Goal: Task Accomplishment & Management: Manage account settings

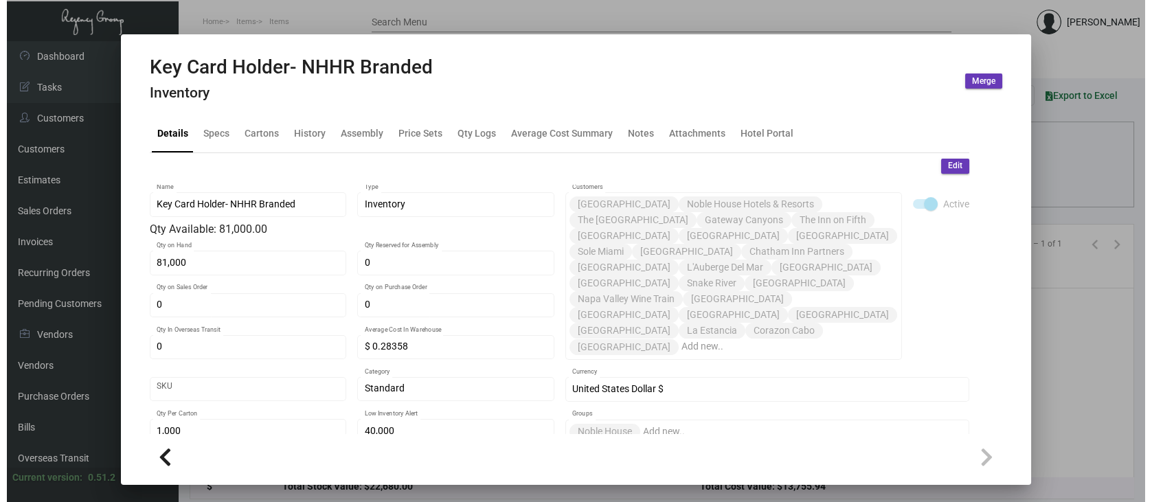
scroll to position [110, 0]
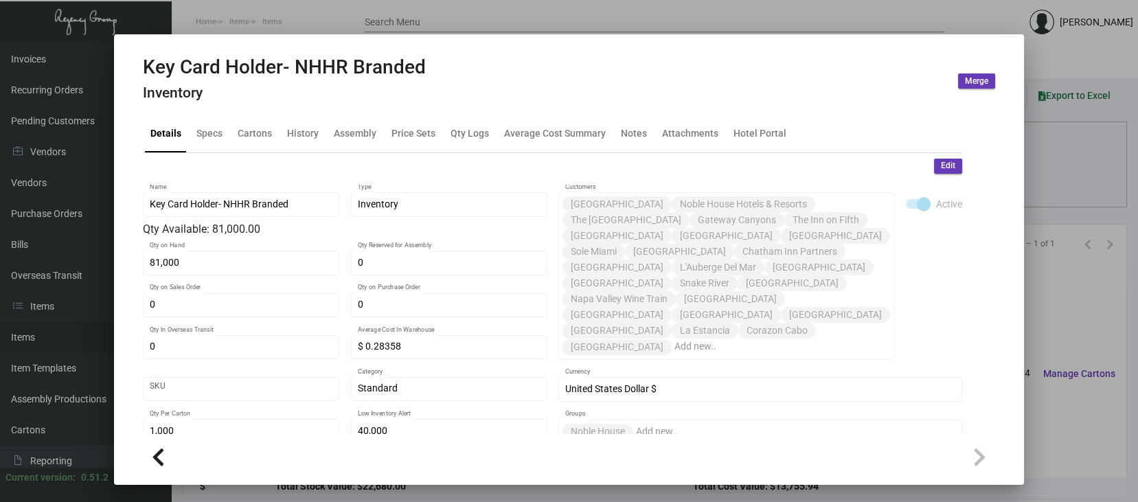
click at [1088, 334] on div at bounding box center [569, 251] width 1138 height 502
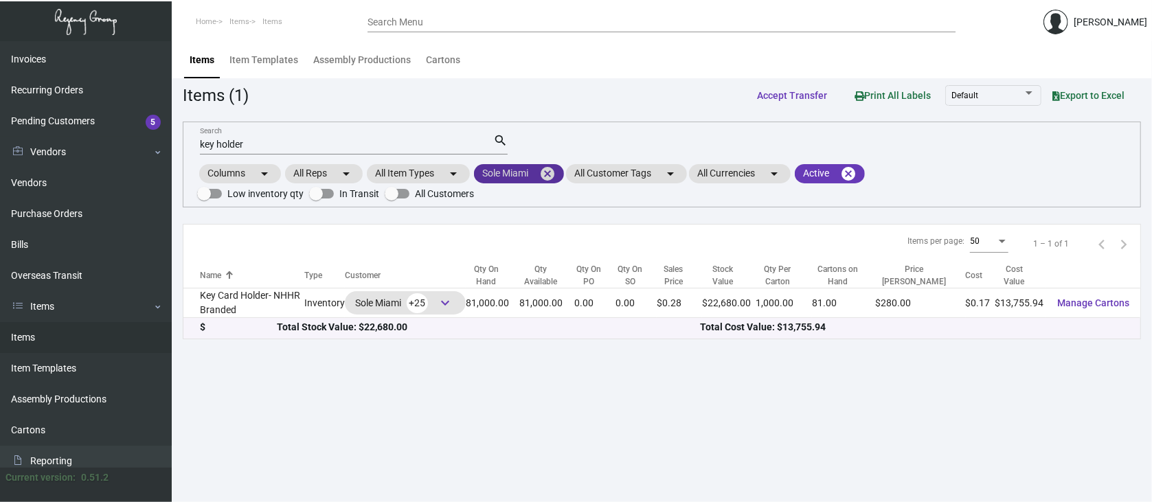
click at [550, 170] on mat-icon "cancel" at bounding box center [547, 174] width 16 height 16
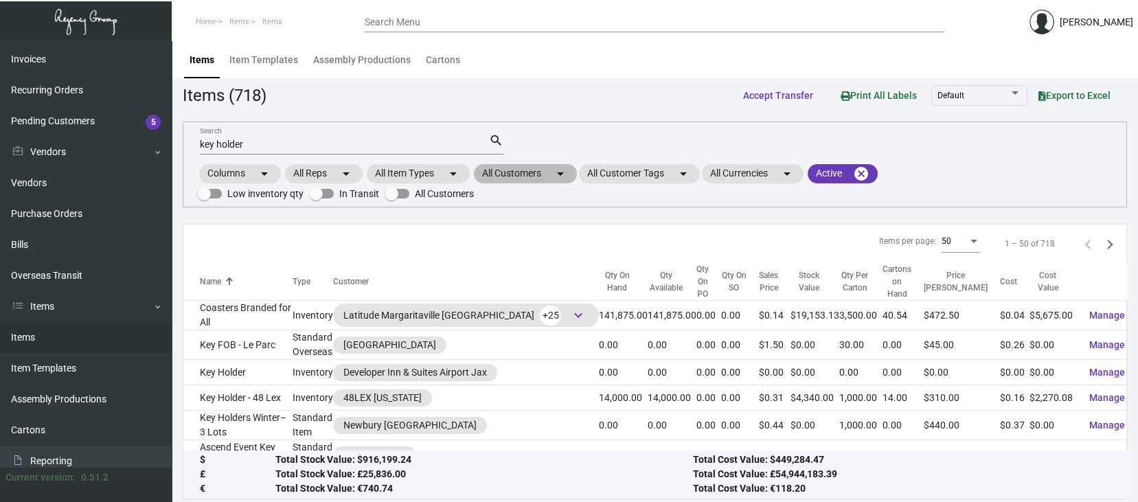
click at [520, 168] on mat-chip "All Customers arrow_drop_down" at bounding box center [525, 173] width 103 height 19
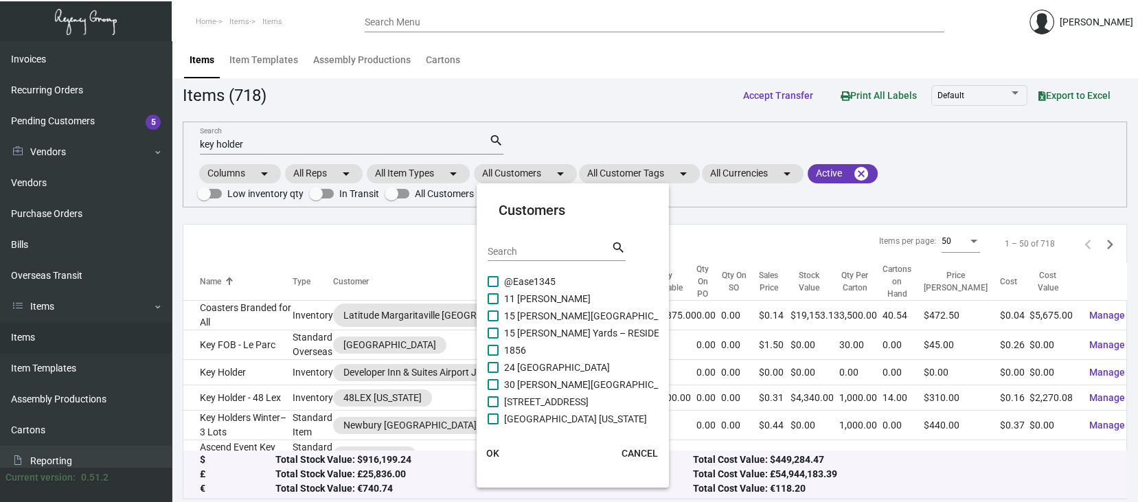
click at [497, 240] on div "Search" at bounding box center [550, 250] width 124 height 21
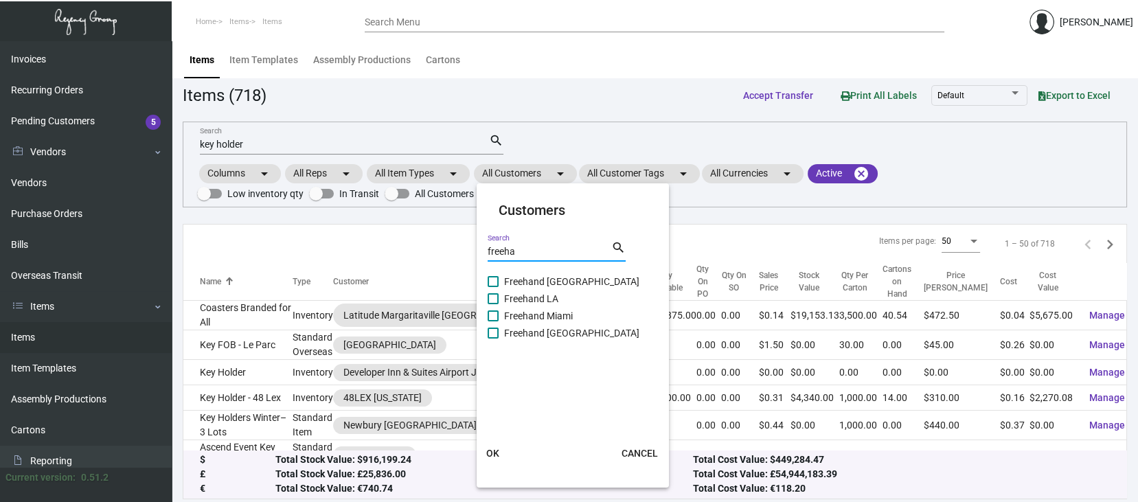
type input "freeha"
click at [494, 332] on span at bounding box center [493, 333] width 11 height 11
click at [493, 339] on input "Freehand [GEOGRAPHIC_DATA]" at bounding box center [493, 339] width 1 height 1
checkbox input "true"
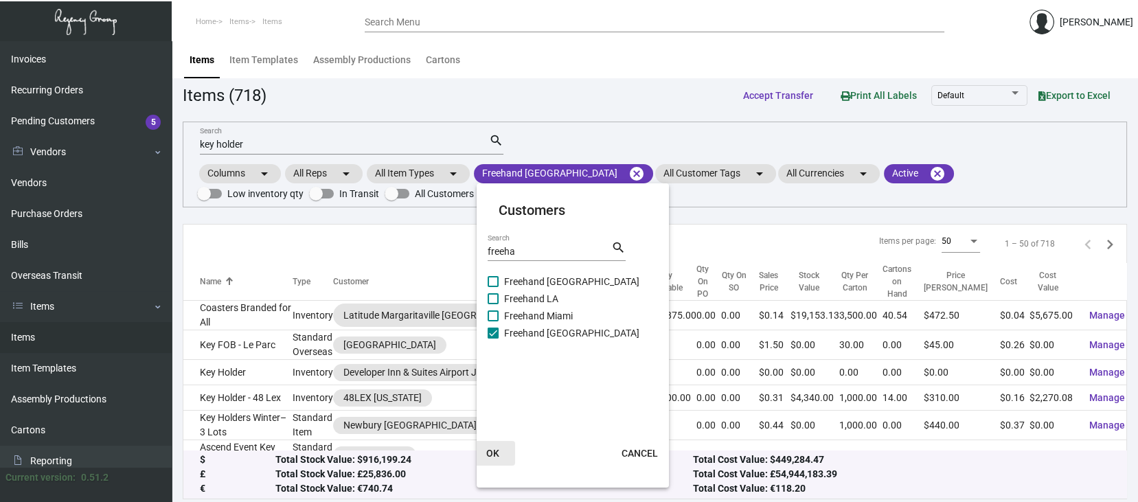
click at [490, 449] on span "OK" at bounding box center [492, 453] width 13 height 11
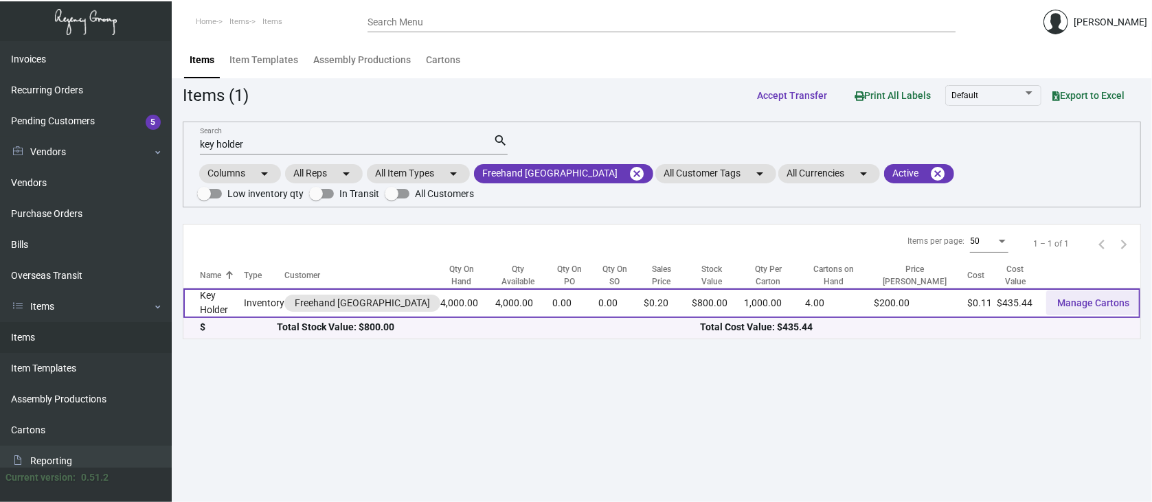
click at [1105, 299] on span "Manage Cartons" at bounding box center [1093, 302] width 72 height 11
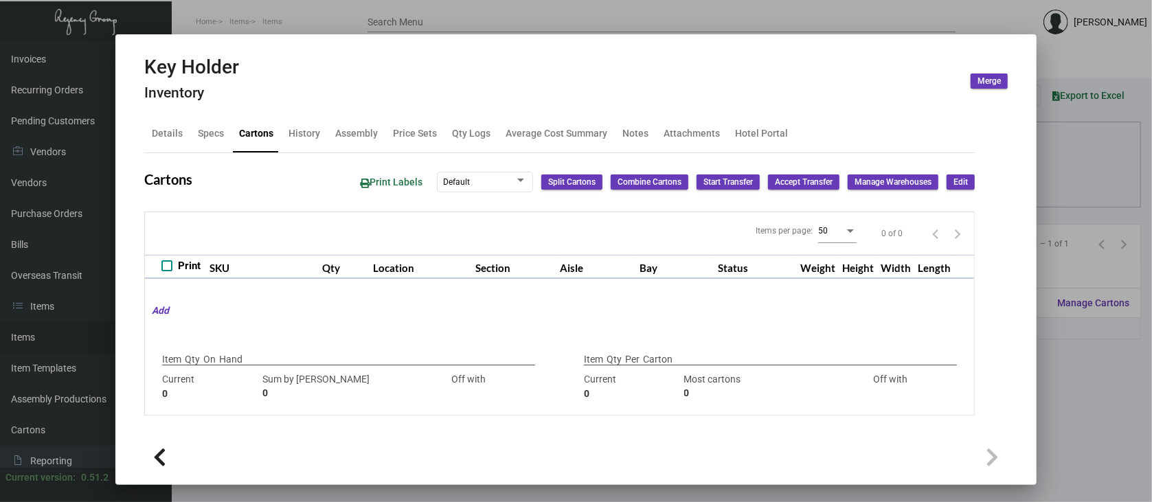
type input "4,000"
type input "4000"
type input "0"
type input "1,000"
type input "1000"
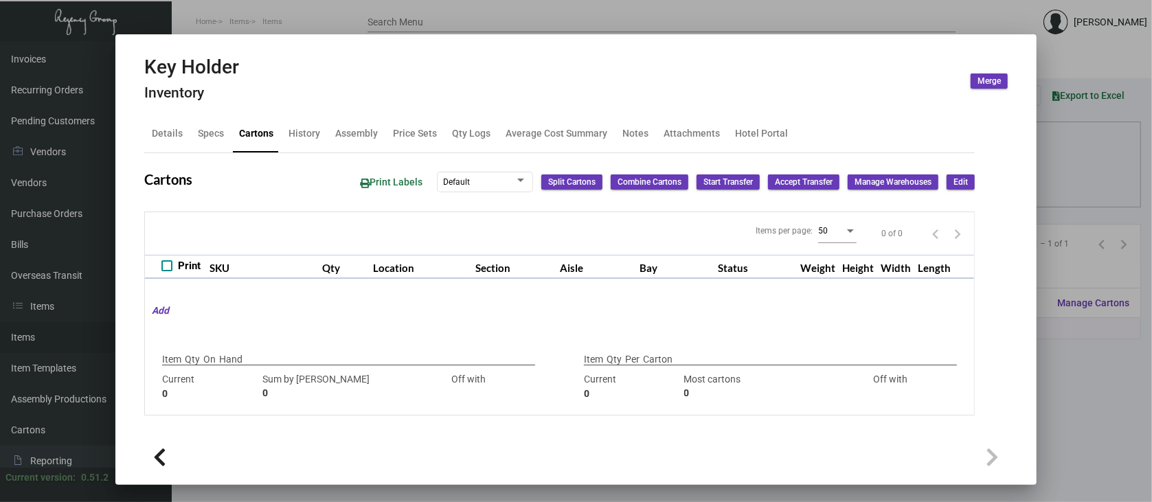
type input "0"
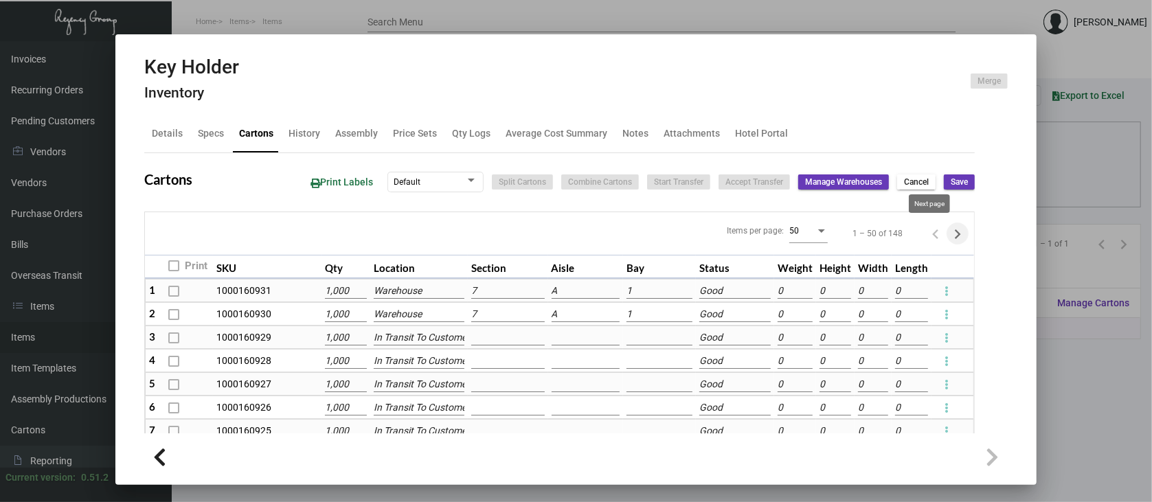
click at [948, 232] on icon "Next page" at bounding box center [957, 234] width 19 height 19
type input "0"
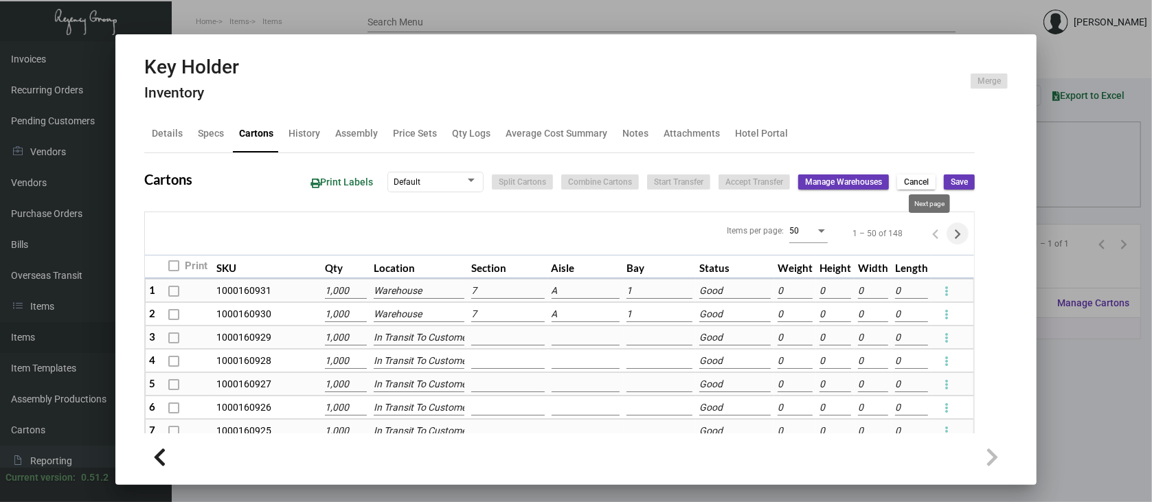
type input "0"
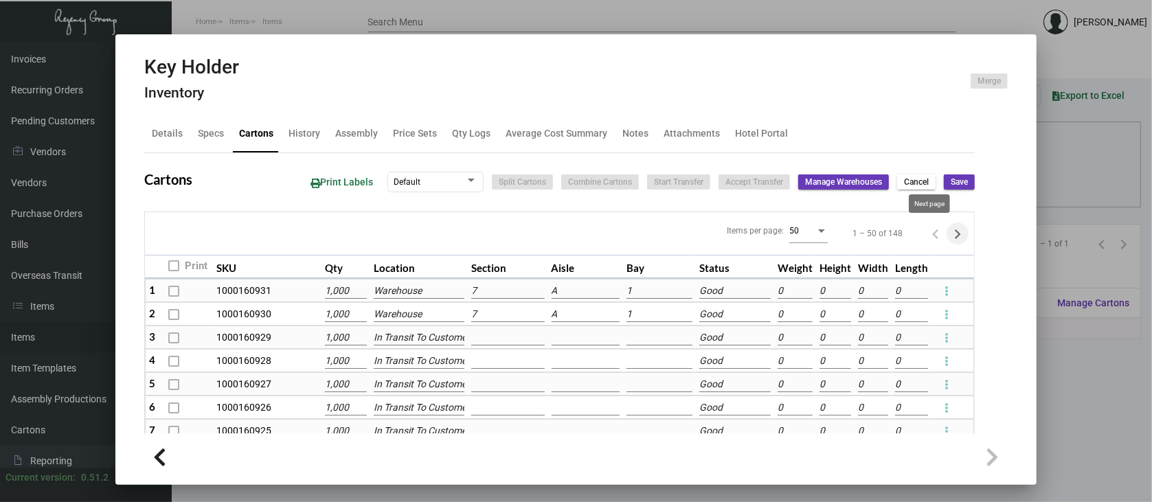
type input "0"
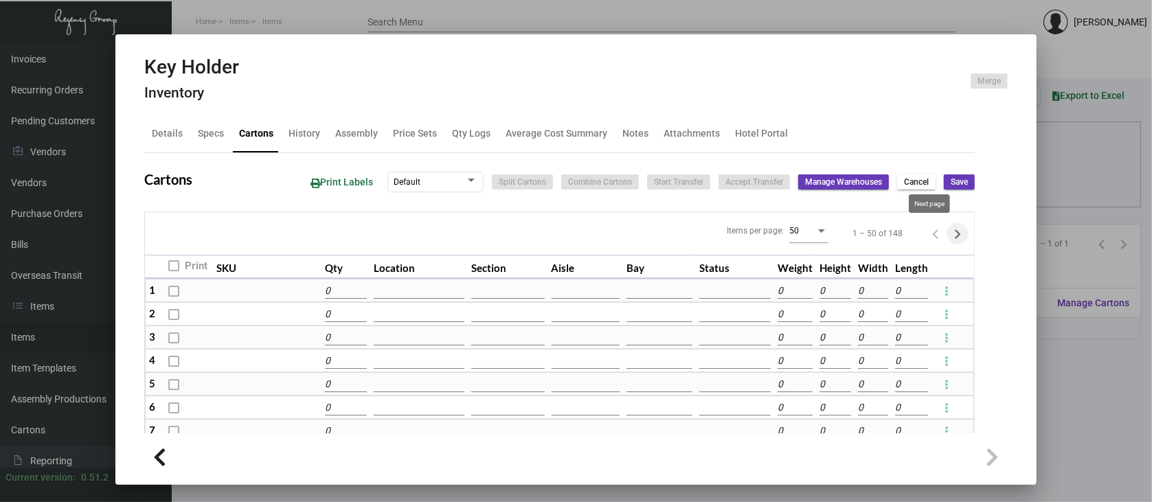
type input "0"
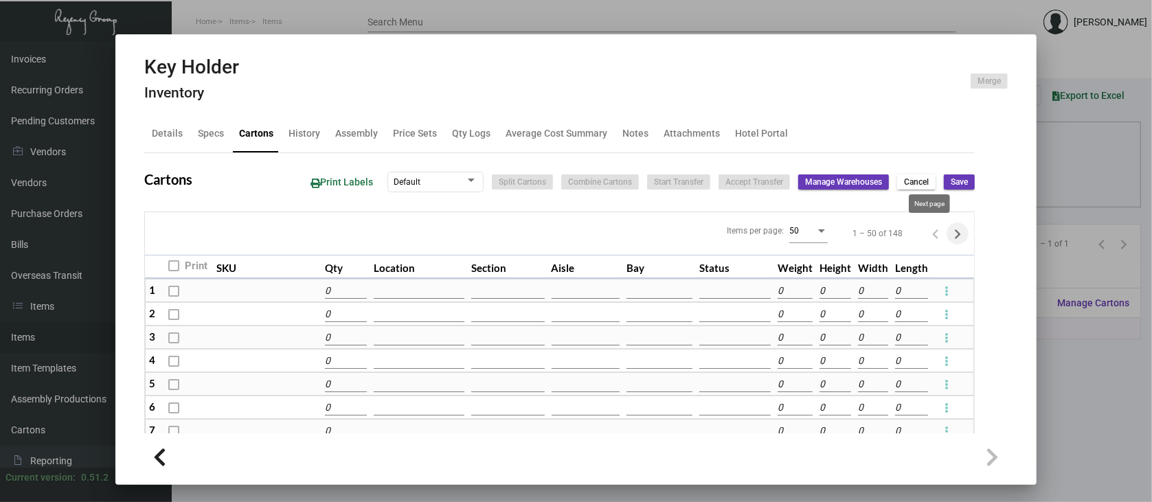
type input "0"
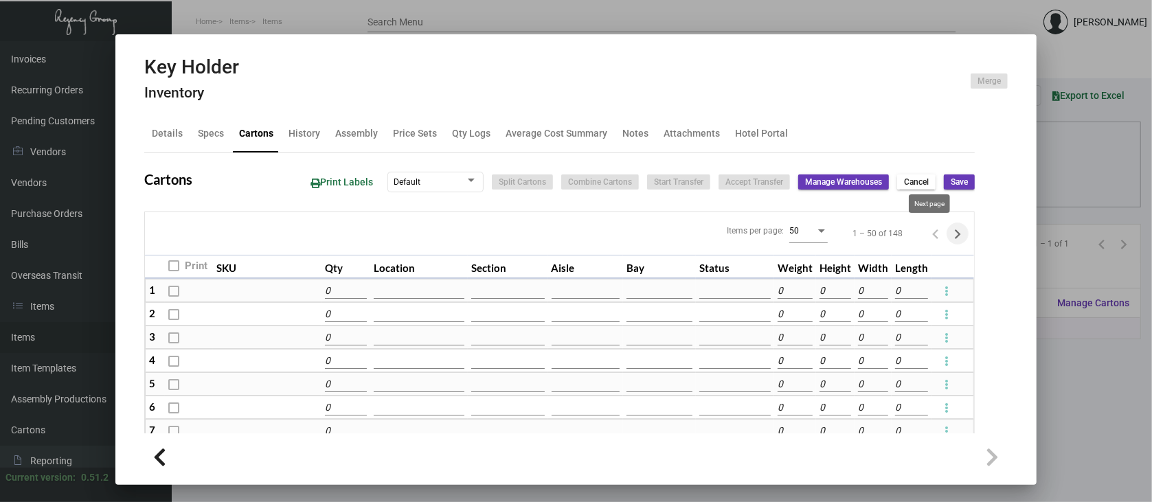
type input "0"
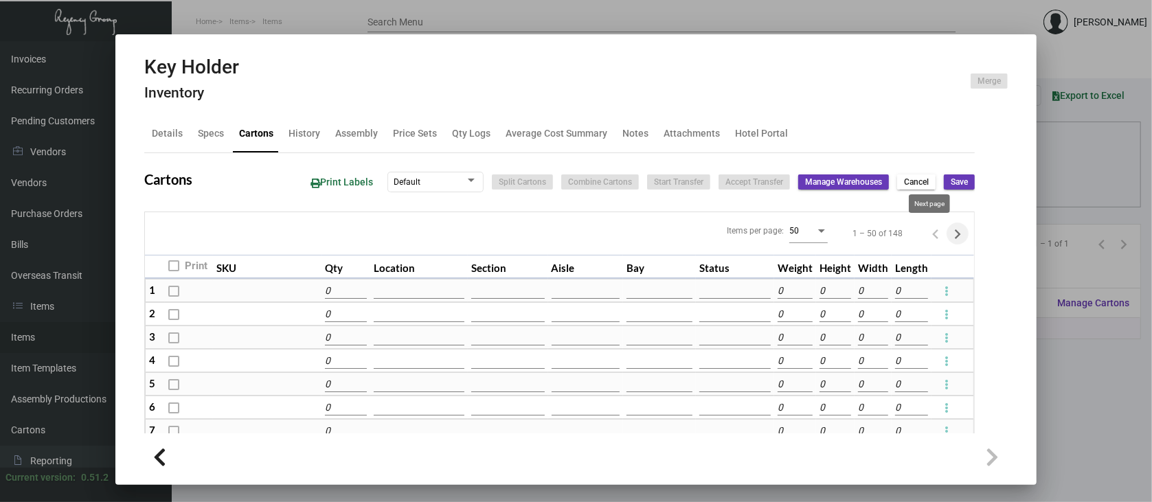
type input "0"
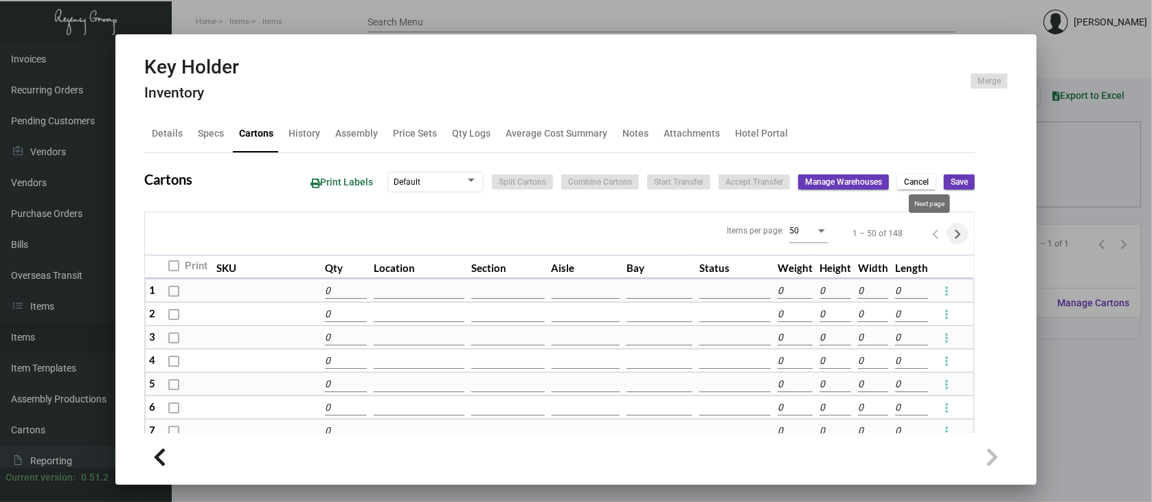
type input "0"
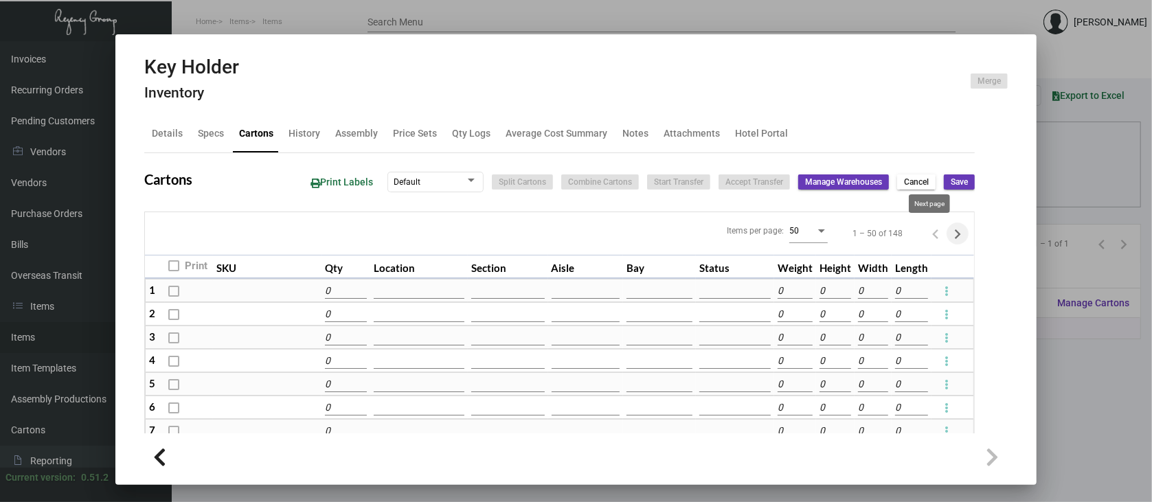
type input "0"
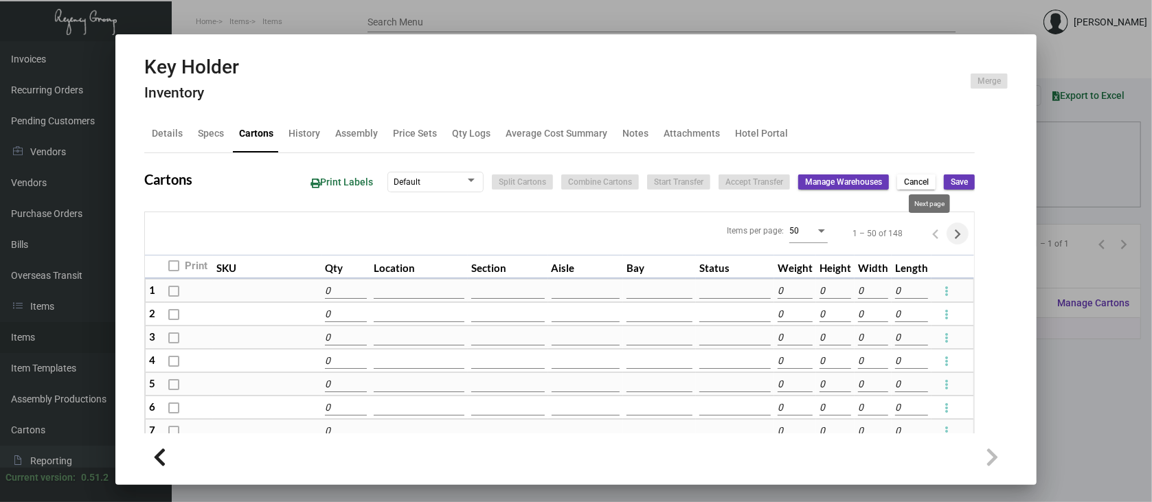
type input "0"
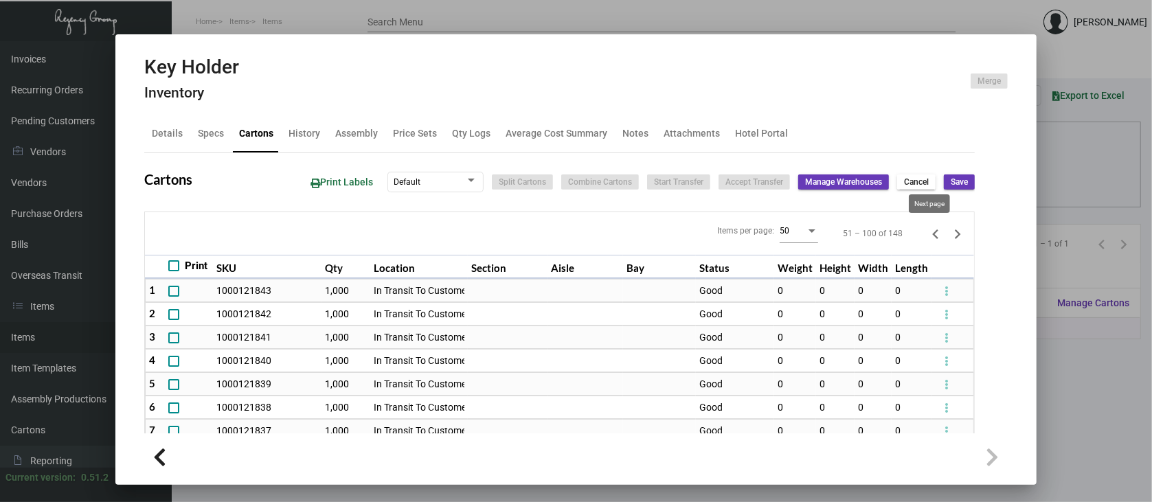
click at [948, 235] on icon "Next page" at bounding box center [957, 234] width 19 height 19
